Goal: Navigation & Orientation: Find specific page/section

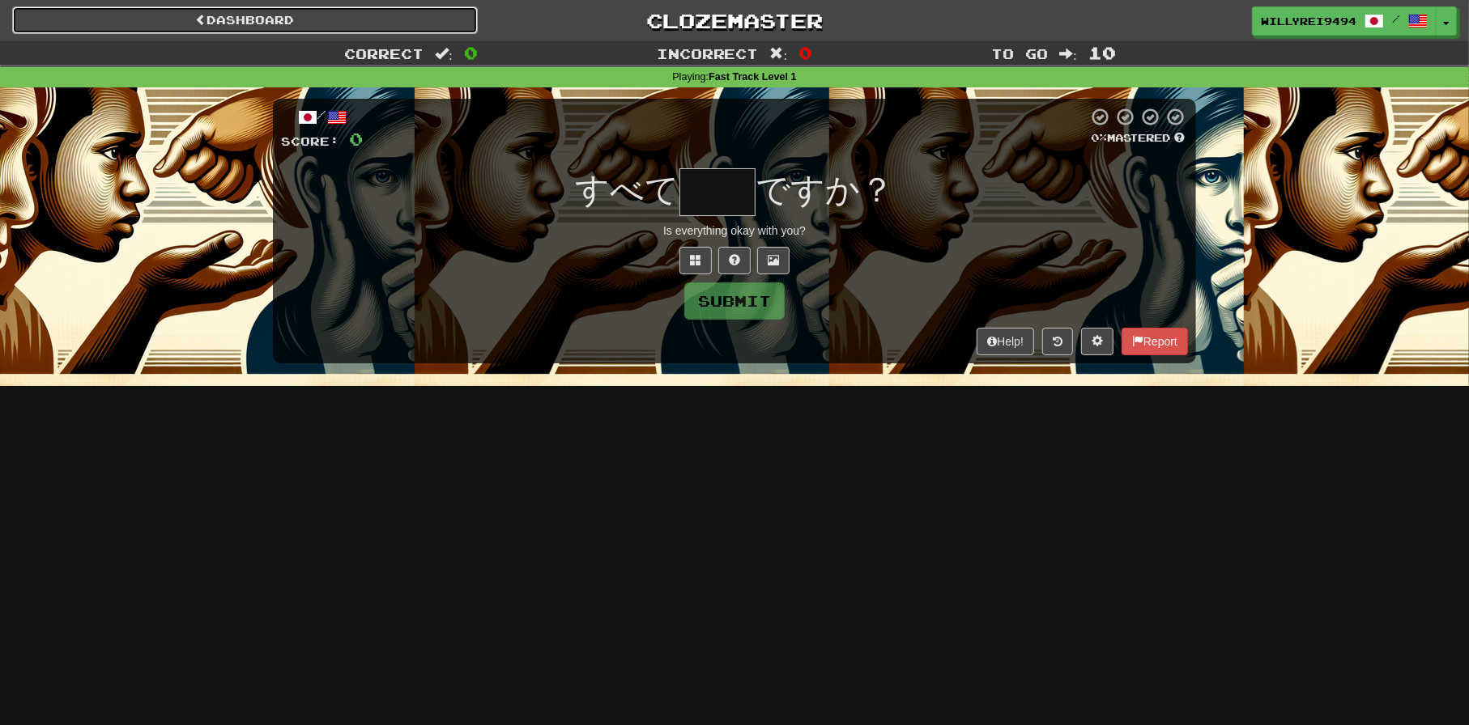
click at [457, 23] on link "Dashboard" at bounding box center [245, 20] width 466 height 28
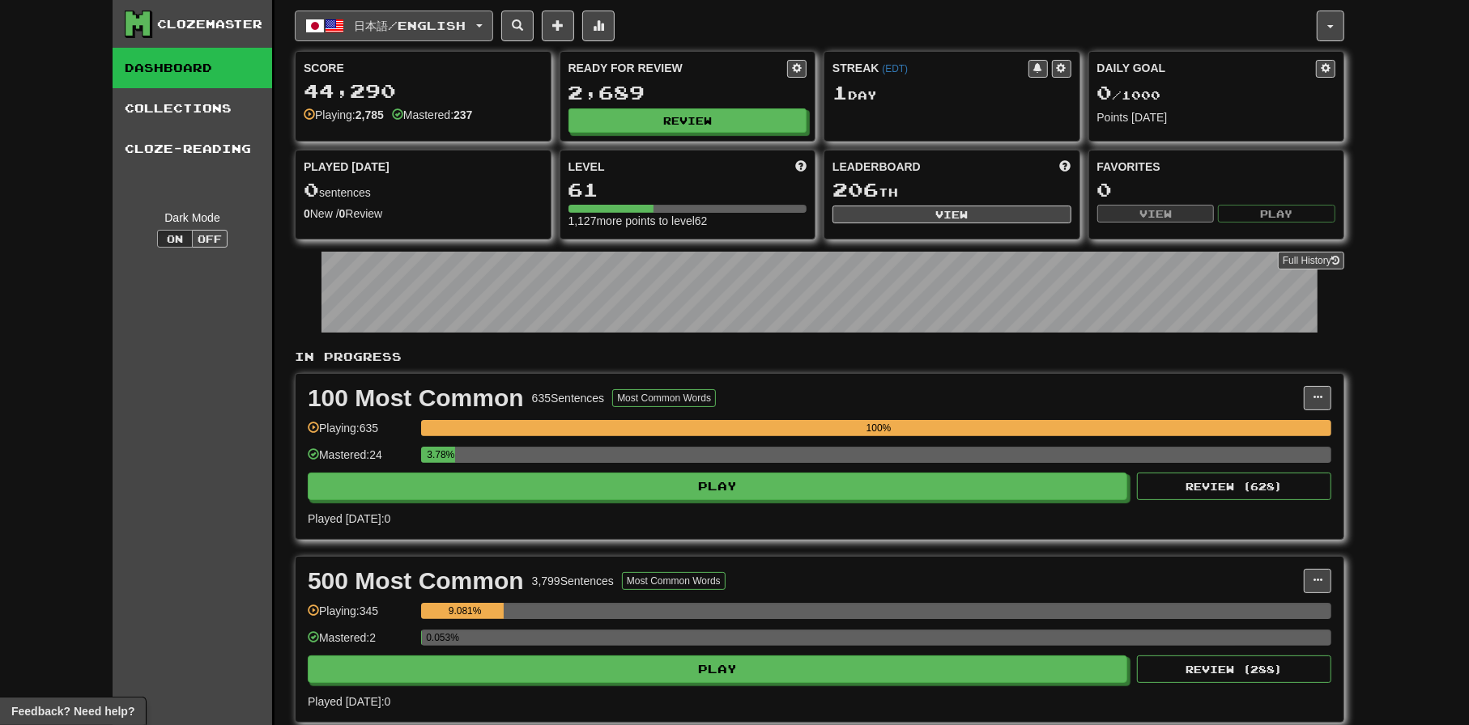
click at [417, 34] on button "日本語 / English" at bounding box center [394, 26] width 198 height 31
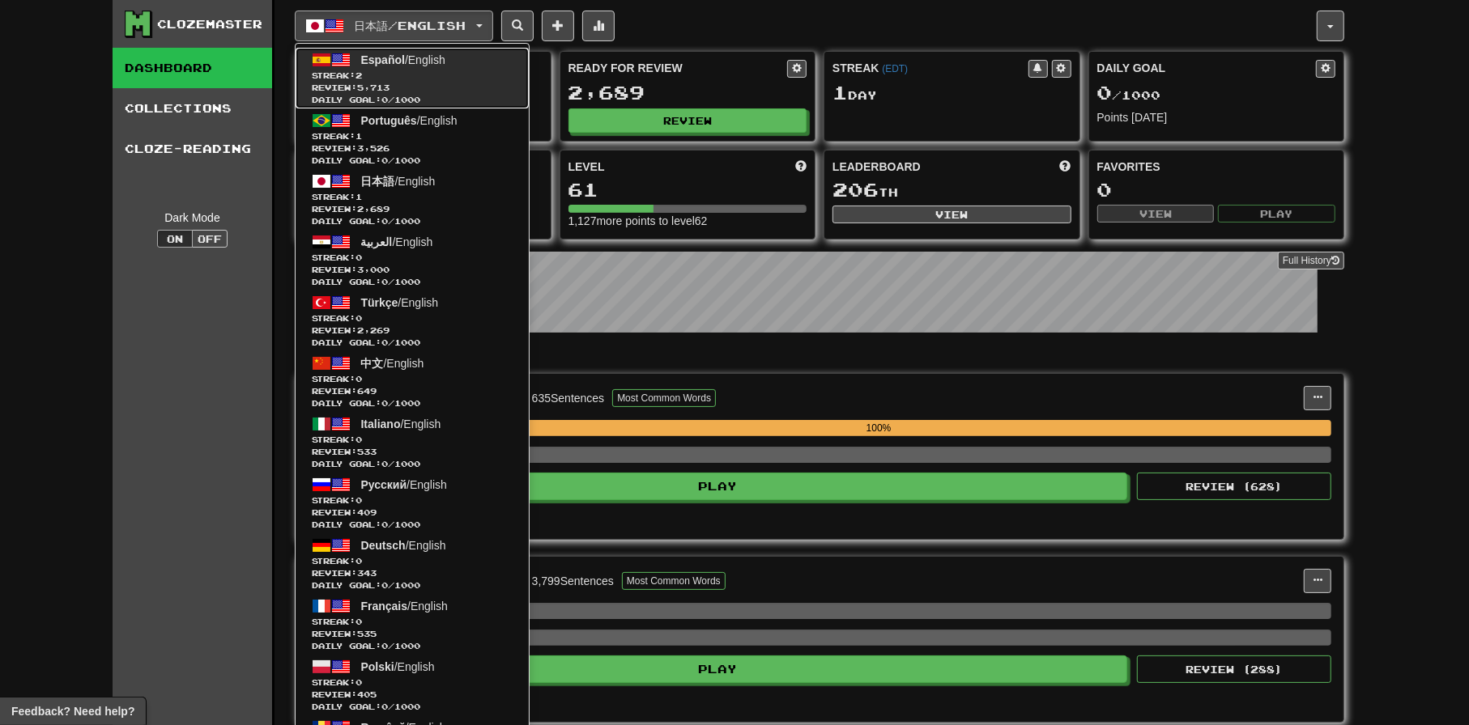
click at [395, 82] on span "Review: 5,713" at bounding box center [412, 88] width 201 height 12
